Goal: Task Accomplishment & Management: Use online tool/utility

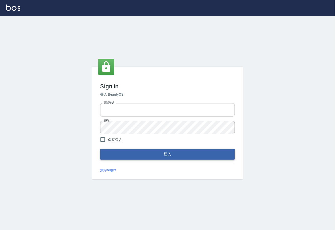
type input "0225929166"
click at [168, 154] on button "登入" at bounding box center [167, 154] width 135 height 11
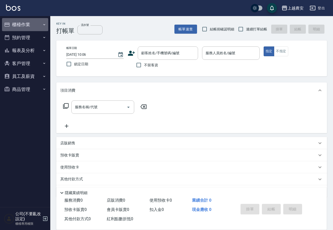
click at [20, 26] on button "櫃檯作業" at bounding box center [25, 24] width 46 height 13
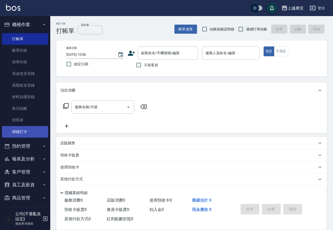
click at [21, 131] on link "掃碼打卡" at bounding box center [25, 132] width 46 height 12
